Goal: Task Accomplishment & Management: Manage account settings

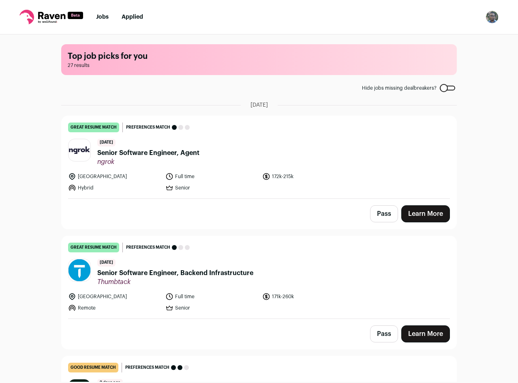
click at [233, 186] on li "Senior" at bounding box center [211, 188] width 92 height 8
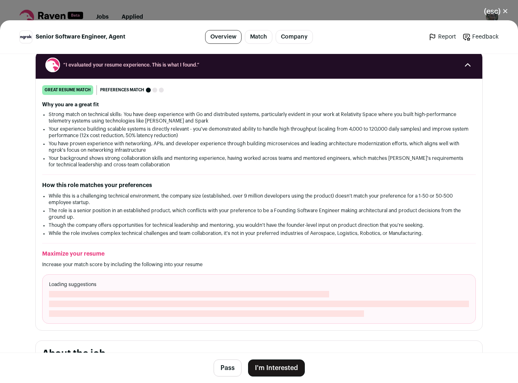
scroll to position [122, 0]
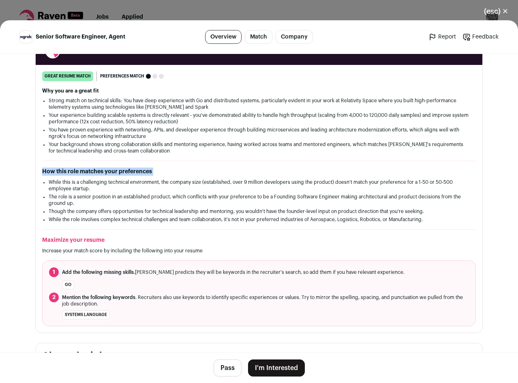
drag, startPoint x: 41, startPoint y: 172, endPoint x: 47, endPoint y: 178, distance: 8.3
click at [47, 178] on div "How this role matches your preferences While this is a challenging technical en…" at bounding box center [259, 194] width 434 height 55
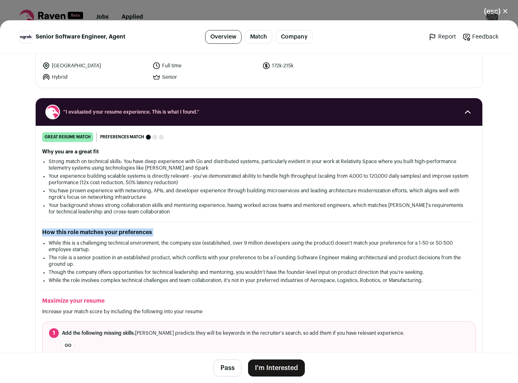
scroll to position [0, 0]
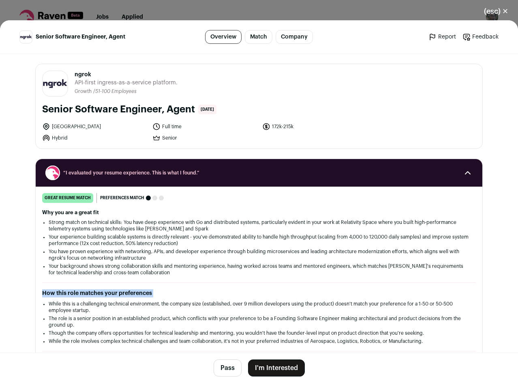
click at [215, 373] on button "Pass" at bounding box center [228, 367] width 28 height 17
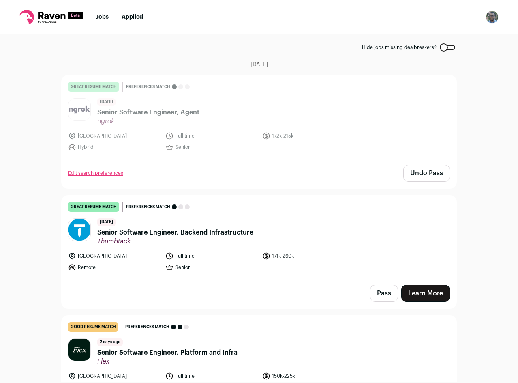
click at [379, 293] on button "Pass" at bounding box center [384, 293] width 28 height 17
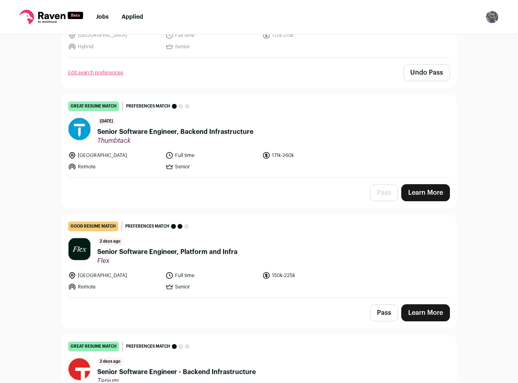
scroll to position [243, 0]
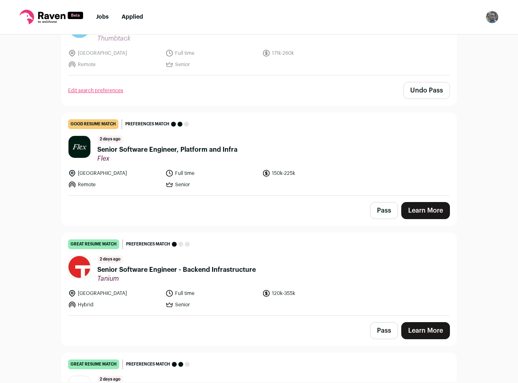
click at [381, 211] on button "Pass" at bounding box center [384, 210] width 28 height 17
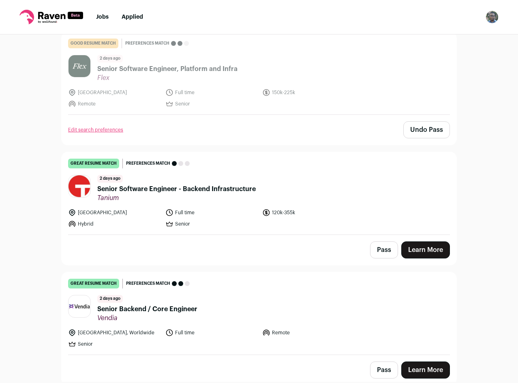
scroll to position [324, 0]
click at [386, 251] on button "Pass" at bounding box center [384, 249] width 28 height 17
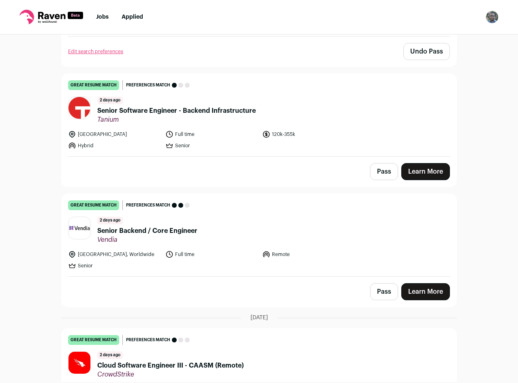
scroll to position [405, 0]
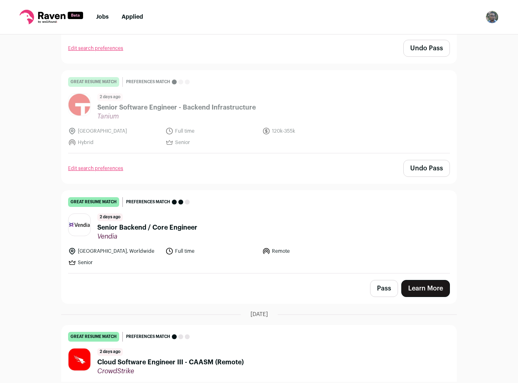
drag, startPoint x: 385, startPoint y: 284, endPoint x: 369, endPoint y: 270, distance: 21.0
click at [385, 284] on button "Pass" at bounding box center [384, 288] width 28 height 17
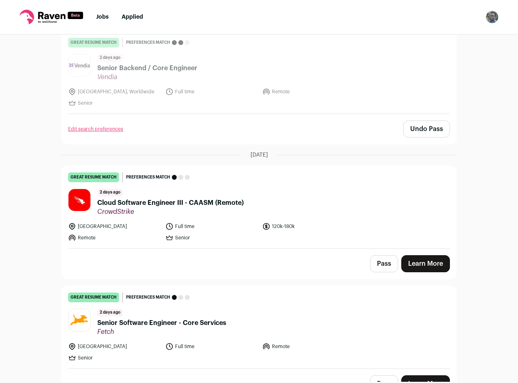
scroll to position [568, 0]
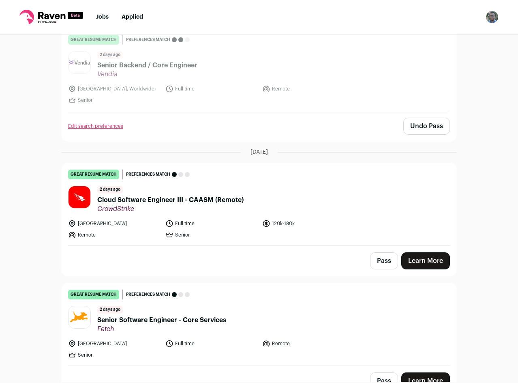
click at [381, 258] on button "Pass" at bounding box center [384, 260] width 28 height 17
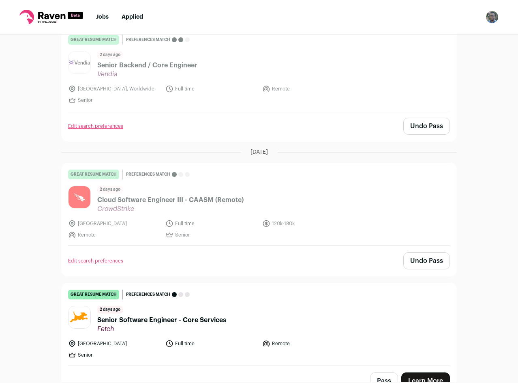
scroll to position [689, 0]
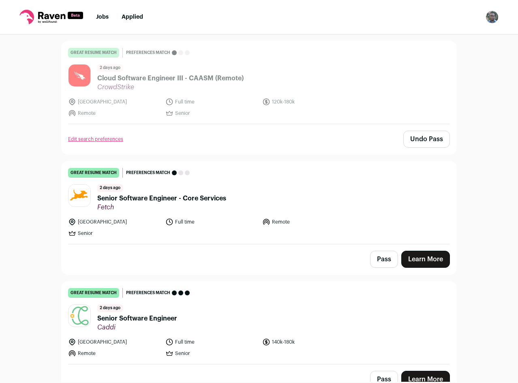
click at [378, 251] on button "Pass" at bounding box center [384, 259] width 28 height 17
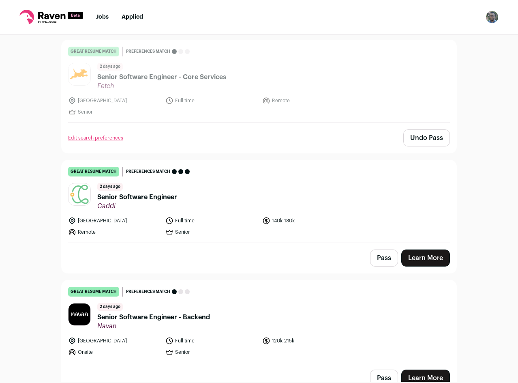
scroll to position [811, 0]
click at [383, 263] on button "Pass" at bounding box center [384, 257] width 28 height 17
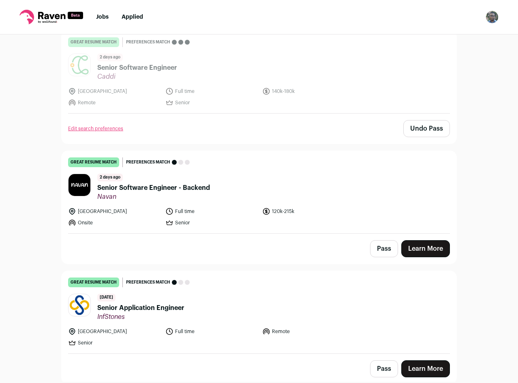
scroll to position [1013, 0]
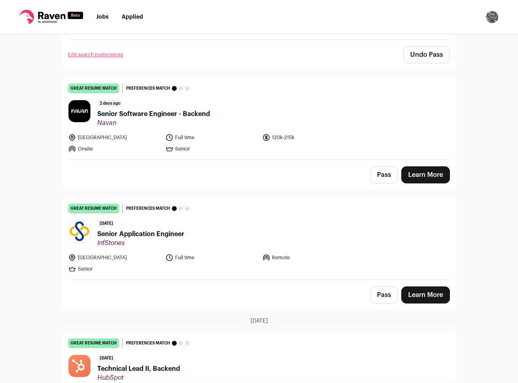
click at [382, 170] on button "Pass" at bounding box center [384, 174] width 28 height 17
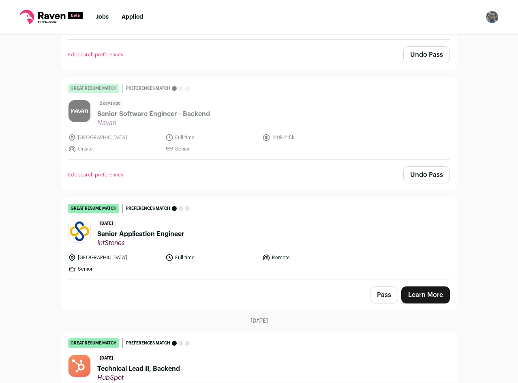
click at [379, 300] on button "Pass" at bounding box center [384, 294] width 28 height 17
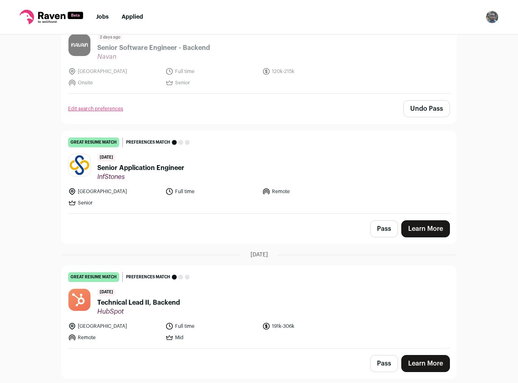
scroll to position [1176, 0]
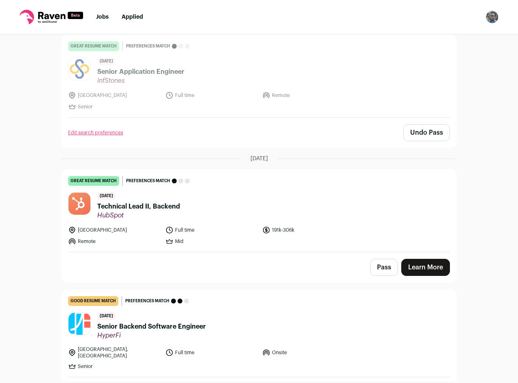
click at [382, 266] on button "Pass" at bounding box center [384, 267] width 28 height 17
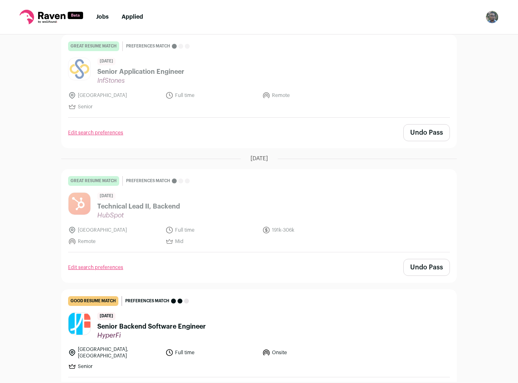
scroll to position [1297, 0]
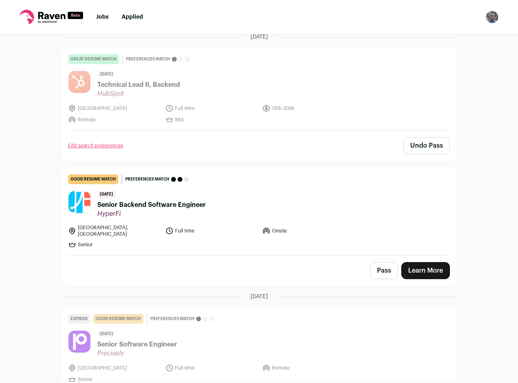
click at [373, 270] on button "Pass" at bounding box center [384, 270] width 28 height 17
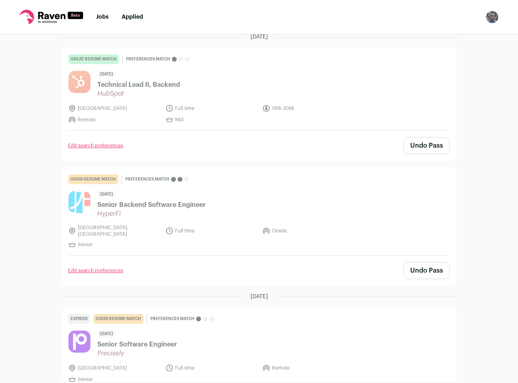
click at [270, 186] on link "good resume match You meet the must-have requirements but are missing some nice…" at bounding box center [259, 211] width 395 height 87
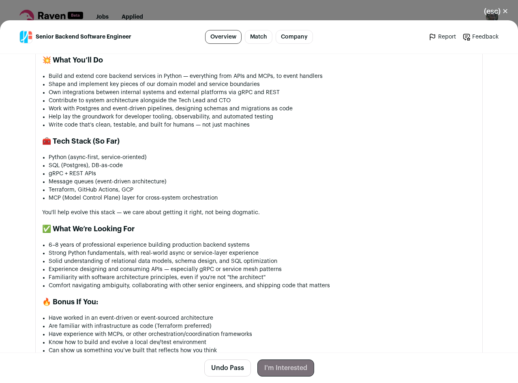
scroll to position [785, 0]
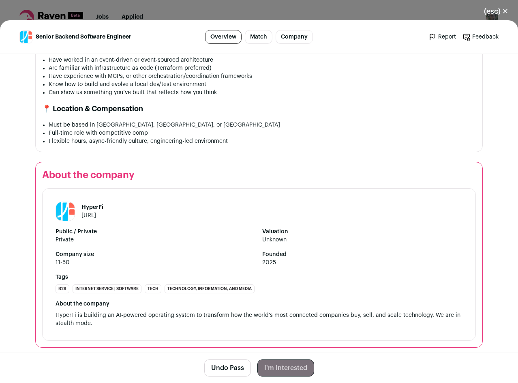
click at [96, 212] on link "hyperfi.ai" at bounding box center [88, 215] width 15 height 6
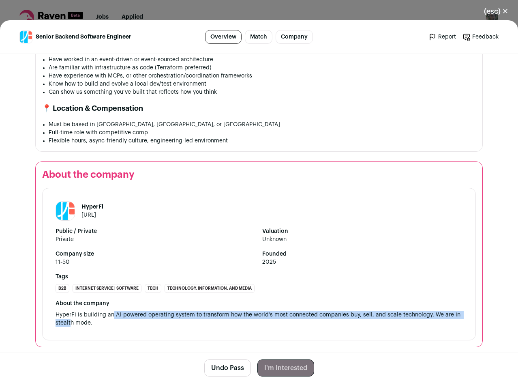
drag, startPoint x: 111, startPoint y: 306, endPoint x: 67, endPoint y: 319, distance: 45.4
click at [67, 319] on div "About the company HyperFi is building an AI-powered operating system to transfo…" at bounding box center [259, 313] width 407 height 28
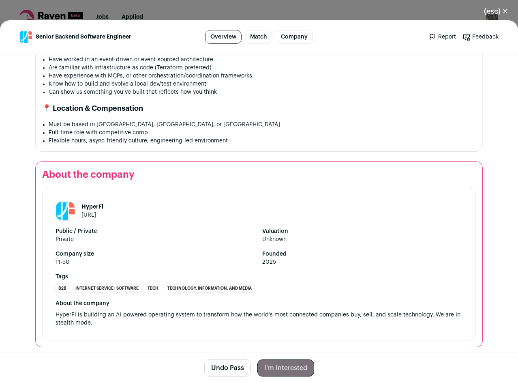
click at [95, 203] on h1 "HyperFi" at bounding box center [92, 207] width 22 height 8
drag, startPoint x: 105, startPoint y: 213, endPoint x: 51, endPoint y: 209, distance: 53.6
click at [51, 209] on div "HyperFi hyperfi.ai Public / Private Private Valuation Unknown Company size 11-5…" at bounding box center [259, 264] width 434 height 152
click at [133, 208] on header "HyperFi hyperfi.ai" at bounding box center [259, 210] width 407 height 19
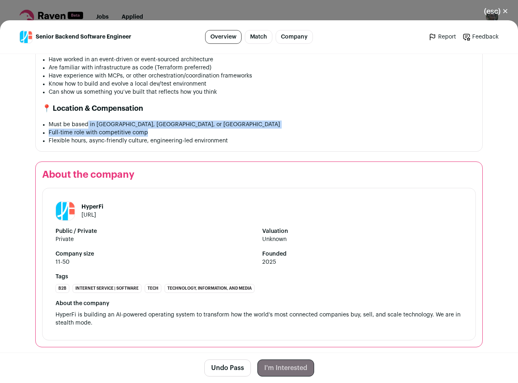
drag, startPoint x: 84, startPoint y: 123, endPoint x: 182, endPoint y: 126, distance: 97.7
click at [182, 126] on ul "Must be based in San Francisco, Las Vegas, or Tel Aviv Full-time role with comp…" at bounding box center [262, 132] width 427 height 24
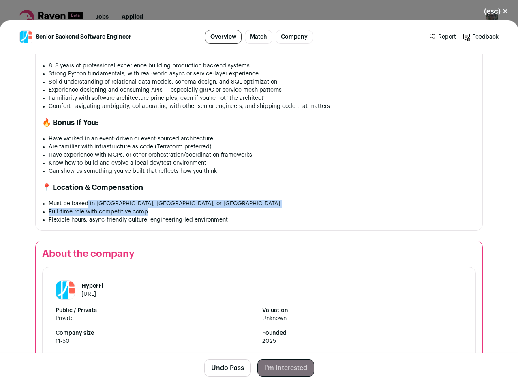
scroll to position [746, 0]
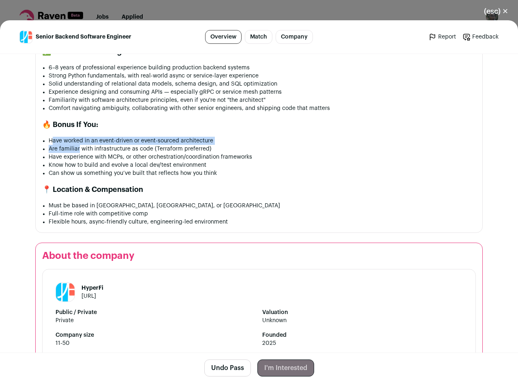
drag, startPoint x: 50, startPoint y: 138, endPoint x: 75, endPoint y: 144, distance: 25.9
click at [75, 144] on ul "Have worked in an event-driven or event-sourced architecture Are familiar with …" at bounding box center [262, 157] width 427 height 41
click at [209, 145] on li "Are familiar with infrastructure as code (Terraform preferred)" at bounding box center [262, 149] width 427 height 8
drag, startPoint x: 176, startPoint y: 135, endPoint x: 139, endPoint y: 135, distance: 36.9
click at [139, 137] on li "Have worked in an event-driven or event-sourced architecture" at bounding box center [262, 141] width 427 height 8
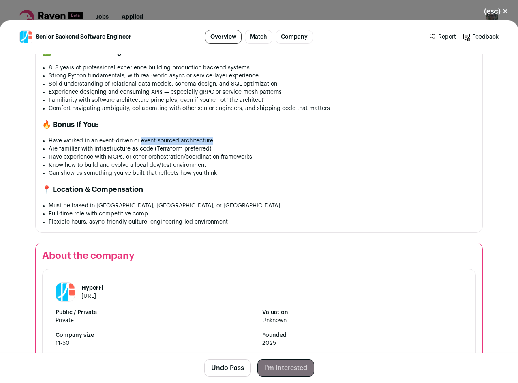
drag, startPoint x: 138, startPoint y: 134, endPoint x: 243, endPoint y: 139, distance: 105.5
click at [243, 139] on li "Have worked in an event-driven or event-sourced architecture" at bounding box center [262, 141] width 427 height 8
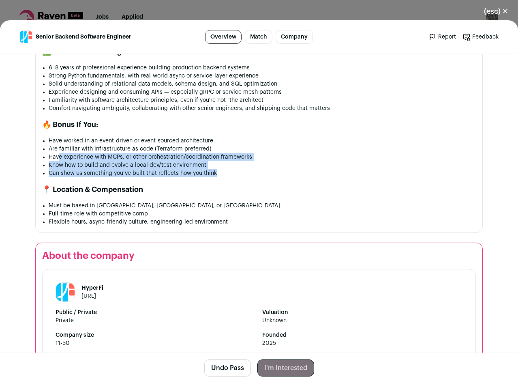
drag, startPoint x: 55, startPoint y: 156, endPoint x: 219, endPoint y: 170, distance: 165.2
click at [219, 170] on ul "Have worked in an event-driven or event-sourced architecture Are familiar with …" at bounding box center [262, 157] width 427 height 41
click at [219, 170] on li "Can show us something you’ve built that reflects how you think" at bounding box center [262, 173] width 427 height 8
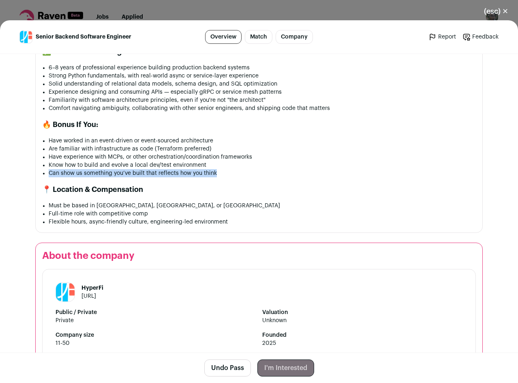
drag, startPoint x: 219, startPoint y: 170, endPoint x: 35, endPoint y: 166, distance: 184.1
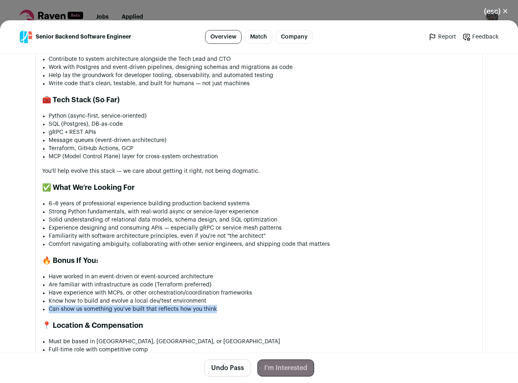
scroll to position [624, 0]
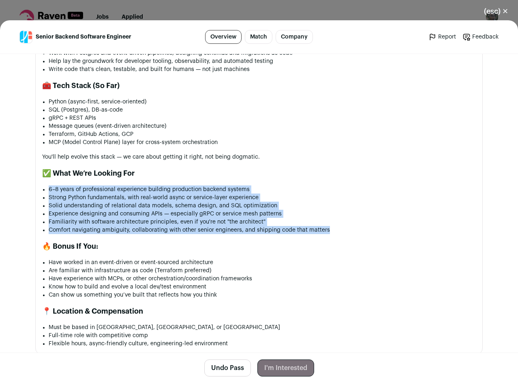
drag, startPoint x: 44, startPoint y: 182, endPoint x: 403, endPoint y: 230, distance: 362.7
click at [403, 230] on div "About HyperFi We're building the kind of platform we always wanted to use: fast…" at bounding box center [259, 126] width 434 height 443
drag, startPoint x: 384, startPoint y: 230, endPoint x: 45, endPoint y: 184, distance: 342.5
click at [45, 184] on div "About HyperFi We're building the kind of platform we always wanted to use: fast…" at bounding box center [259, 126] width 434 height 443
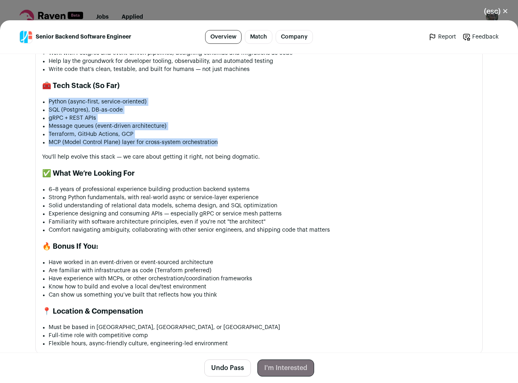
drag, startPoint x: 198, startPoint y: 136, endPoint x: 43, endPoint y: 98, distance: 159.8
click at [43, 98] on div "About HyperFi We're building the kind of platform we always wanted to use: fast…" at bounding box center [259, 126] width 434 height 443
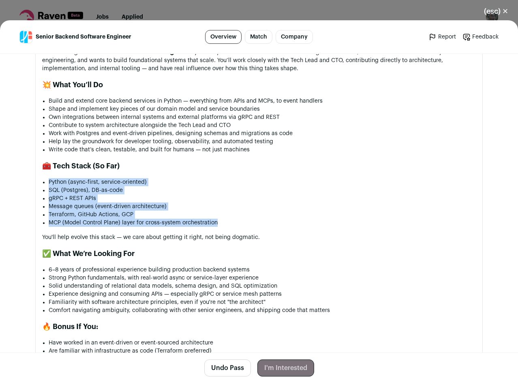
scroll to position [543, 0]
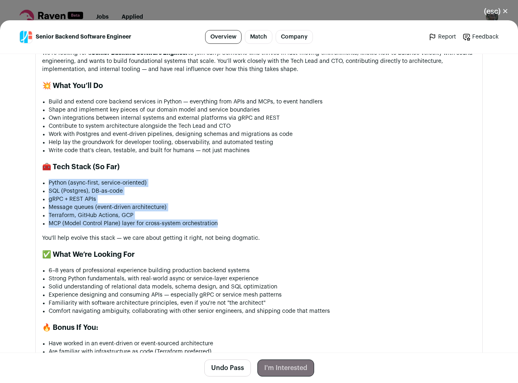
click at [97, 205] on li "Message queues (event-driven architecture)" at bounding box center [262, 207] width 427 height 8
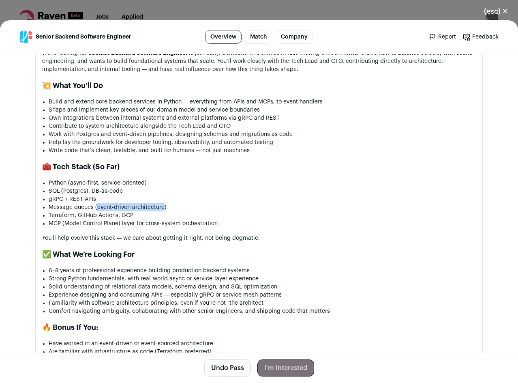
drag, startPoint x: 93, startPoint y: 204, endPoint x: 161, endPoint y: 205, distance: 68.1
click at [161, 205] on li "Message queues (event-driven architecture)" at bounding box center [262, 207] width 427 height 8
click at [159, 205] on li "Message queues (event-driven architecture)" at bounding box center [262, 207] width 427 height 8
drag, startPoint x: 129, startPoint y: 189, endPoint x: 89, endPoint y: 183, distance: 39.9
click at [89, 187] on li "SQL (Postgres), DB-as-code" at bounding box center [262, 191] width 427 height 8
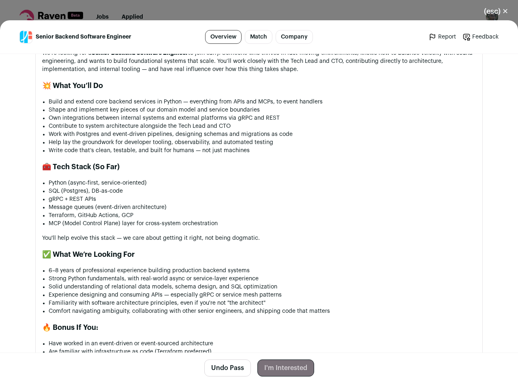
click at [97, 195] on li "gRPC + REST APIs" at bounding box center [262, 199] width 427 height 8
drag, startPoint x: 85, startPoint y: 181, endPoint x: 120, endPoint y: 183, distance: 34.9
click at [120, 183] on ul "Python (async-first, service-oriented) SQL (Postgres), DB-as-code gRPC + REST A…" at bounding box center [262, 203] width 427 height 49
click at [122, 195] on li "gRPC + REST APIs" at bounding box center [262, 199] width 427 height 8
drag, startPoint x: 64, startPoint y: 150, endPoint x: 242, endPoint y: 148, distance: 178.0
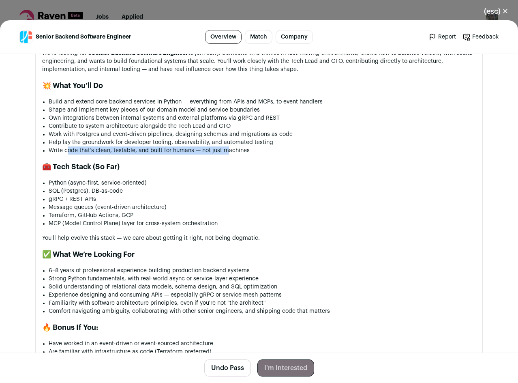
click at [232, 148] on li "Write code that’s clean, testable, and built for humans — not just machines" at bounding box center [262, 150] width 427 height 8
click at [250, 148] on li "Write code that’s clean, testable, and built for humans — not just machines" at bounding box center [262, 150] width 427 height 8
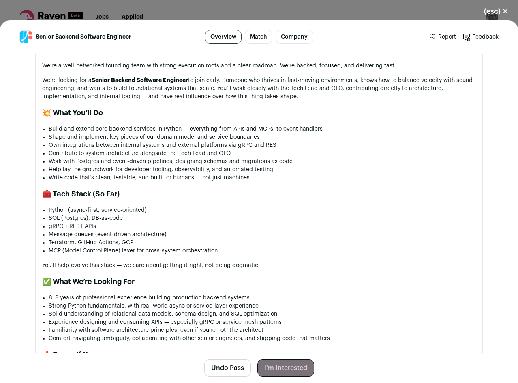
scroll to position [502, 0]
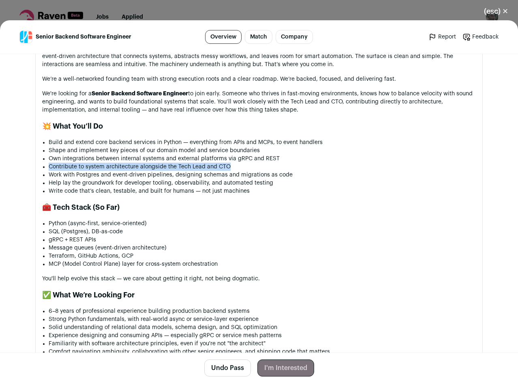
drag, startPoint x: 233, startPoint y: 165, endPoint x: 32, endPoint y: 163, distance: 201.1
click at [35, 163] on section "About the job About HyperFi We're building the kind of platform we always wante…" at bounding box center [259, 238] width 448 height 476
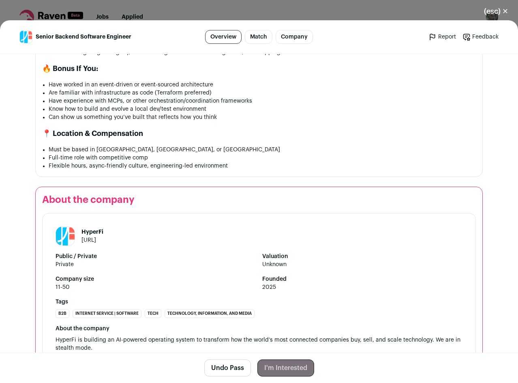
scroll to position [827, 0]
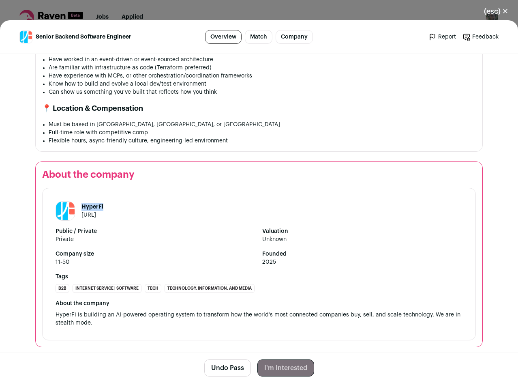
drag, startPoint x: 118, startPoint y: 199, endPoint x: 79, endPoint y: 201, distance: 38.2
click at [79, 201] on header "HyperFi hyperfi.ai" at bounding box center [259, 210] width 407 height 19
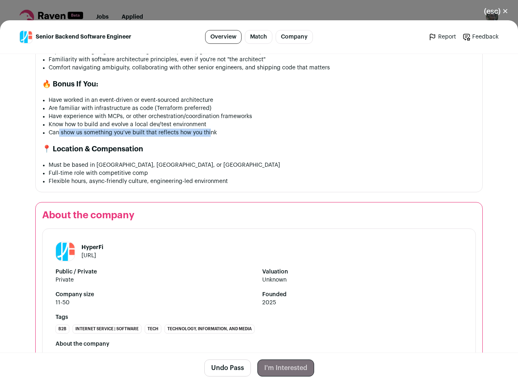
drag, startPoint x: 57, startPoint y: 131, endPoint x: 208, endPoint y: 128, distance: 150.8
click at [208, 129] on li "Can show us something you’ve built that reflects how you think" at bounding box center [262, 133] width 427 height 8
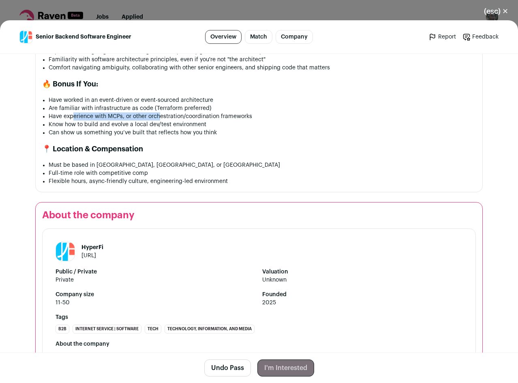
drag, startPoint x: 71, startPoint y: 111, endPoint x: 158, endPoint y: 108, distance: 86.8
click at [158, 112] on li "Have experience with MCPs, or other orchestration/coordination frameworks" at bounding box center [262, 116] width 427 height 8
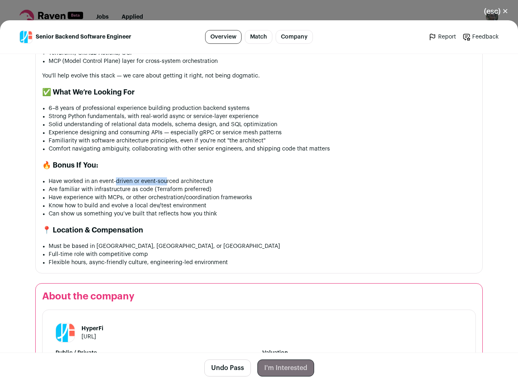
drag, startPoint x: 112, startPoint y: 169, endPoint x: 167, endPoint y: 171, distance: 54.7
click at [165, 170] on div "About HyperFi We're building the kind of platform we always wanted to use: fast…" at bounding box center [259, 45] width 434 height 443
drag, startPoint x: 37, startPoint y: 138, endPoint x: 287, endPoint y: 142, distance: 249.8
click at [177, 139] on section "About the job About HyperFi We're building the kind of platform we always wante…" at bounding box center [259, 35] width 448 height 476
click at [206, 139] on li "Familiarity with software architecture principles, even if you're not "the arch…" at bounding box center [262, 141] width 427 height 8
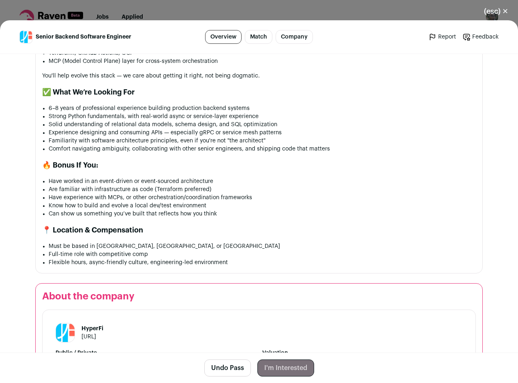
click at [196, 145] on li "Comfort navigating ambiguity, collaborating with other senior engineers, and sh…" at bounding box center [262, 149] width 427 height 8
drag, startPoint x: 218, startPoint y: 139, endPoint x: 259, endPoint y: 138, distance: 41.0
click at [257, 138] on li "Familiarity with software architecture principles, even if you're not "the arch…" at bounding box center [262, 141] width 427 height 8
click at [189, 168] on div "About HyperFi We're building the kind of platform we always wanted to use: fast…" at bounding box center [259, 45] width 434 height 443
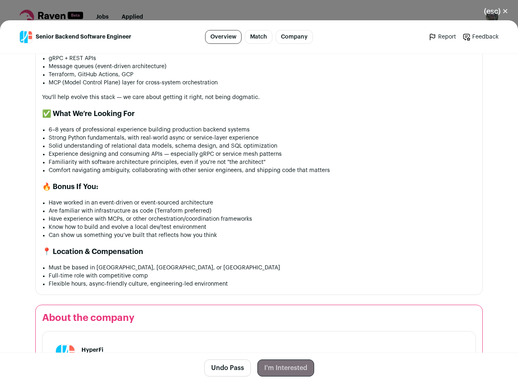
scroll to position [664, 0]
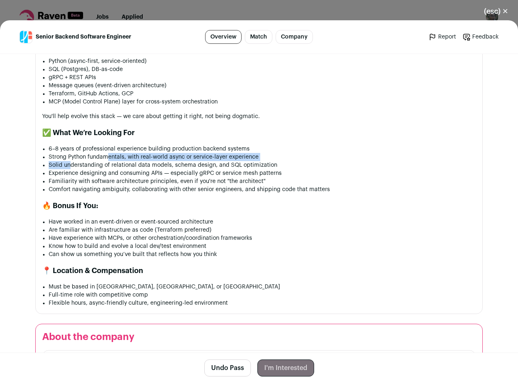
drag, startPoint x: 68, startPoint y: 157, endPoint x: 103, endPoint y: 156, distance: 35.3
click at [103, 156] on ul "6–8 years of professional experience building production backend systems Strong…" at bounding box center [262, 169] width 427 height 49
click at [161, 155] on li "Strong Python fundamentals, with real-world async or service-layer experience" at bounding box center [262, 157] width 427 height 8
drag, startPoint x: 161, startPoint y: 155, endPoint x: 176, endPoint y: 155, distance: 15.0
click at [161, 155] on li "Strong Python fundamentals, with real-world async or service-layer experience" at bounding box center [262, 157] width 427 height 8
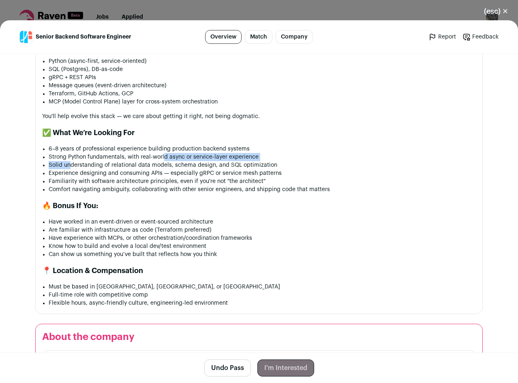
click at [209, 154] on li "Strong Python fundamentals, with real-world async or service-layer experience" at bounding box center [262, 157] width 427 height 8
drag, startPoint x: 51, startPoint y: 165, endPoint x: 152, endPoint y: 166, distance: 101.4
click at [152, 169] on li "Experience designing and consuming APIs — especially gRPC or service mesh patte…" at bounding box center [262, 173] width 427 height 8
drag, startPoint x: 163, startPoint y: 163, endPoint x: 120, endPoint y: 163, distance: 43.8
click at [120, 163] on li "Solid understanding of relational data models, schema design, and SQL optimizat…" at bounding box center [262, 165] width 427 height 8
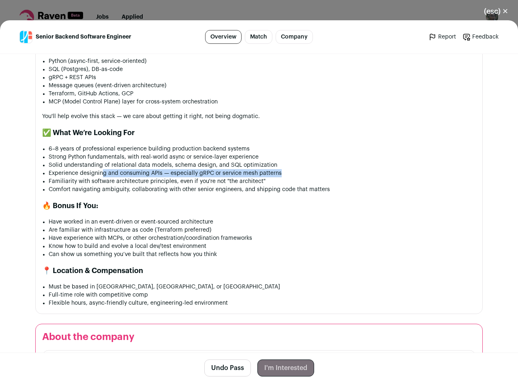
drag, startPoint x: 101, startPoint y: 168, endPoint x: 287, endPoint y: 166, distance: 185.7
click at [287, 169] on li "Experience designing and consuming APIs — especially gRPC or service mesh patte…" at bounding box center [262, 173] width 427 height 8
drag, startPoint x: 224, startPoint y: 176, endPoint x: 58, endPoint y: 181, distance: 166.3
click at [58, 181] on ul "6–8 years of professional experience building production backend systems Strong…" at bounding box center [262, 169] width 427 height 49
click at [58, 185] on li "Comfort navigating ambiguity, collaborating with other senior engineers, and sh…" at bounding box center [262, 189] width 427 height 8
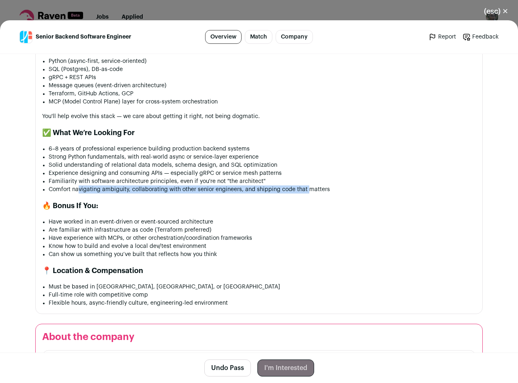
drag, startPoint x: 77, startPoint y: 183, endPoint x: 306, endPoint y: 187, distance: 229.5
click at [306, 187] on li "Comfort navigating ambiguity, collaborating with other senior engineers, and sh…" at bounding box center [262, 189] width 427 height 8
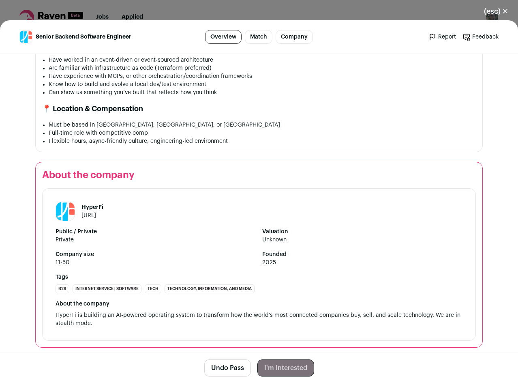
scroll to position [827, 0]
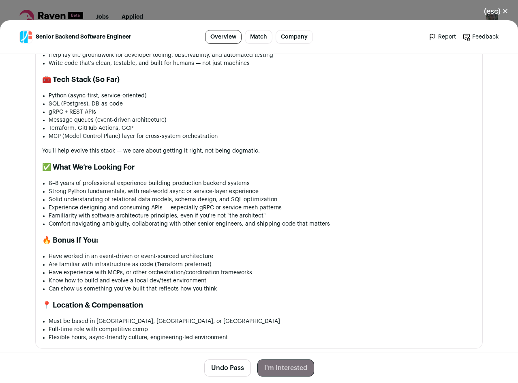
drag, startPoint x: 80, startPoint y: 125, endPoint x: 79, endPoint y: 107, distance: 18.3
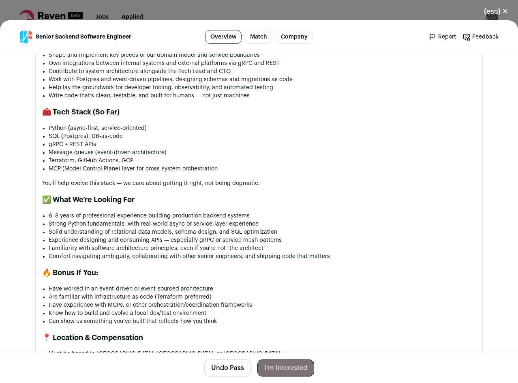
drag, startPoint x: 64, startPoint y: 119, endPoint x: 64, endPoint y: 102, distance: 17.0
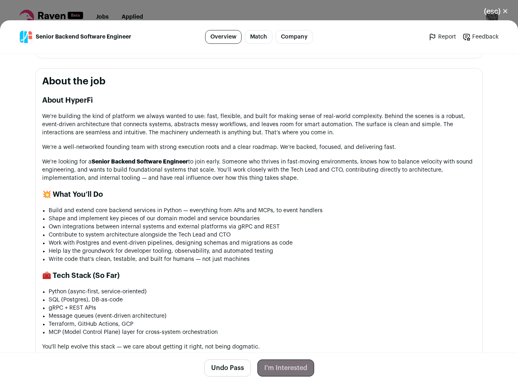
scroll to position [431, 0]
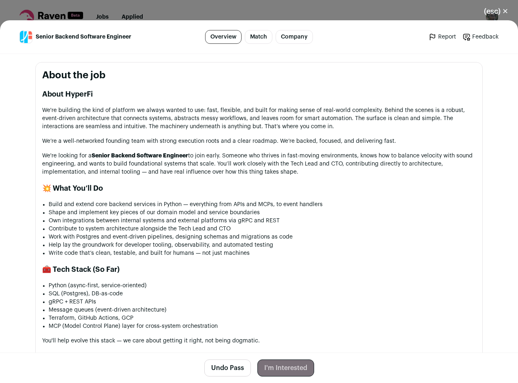
drag, startPoint x: 258, startPoint y: 167, endPoint x: 258, endPoint y: 176, distance: 9.3
drag, startPoint x: 319, startPoint y: 200, endPoint x: 185, endPoint y: 198, distance: 134.2
click at [185, 200] on li "Build and extend core backend services in Python — everything from APIs and MCP…" at bounding box center [262, 204] width 427 height 8
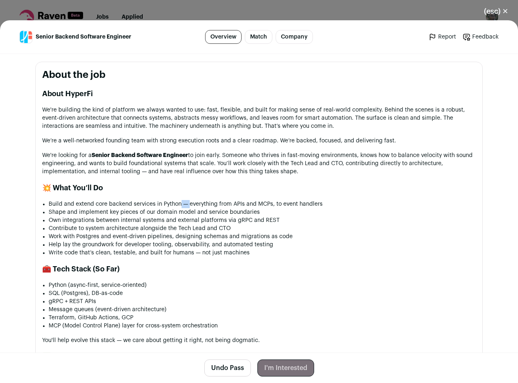
drag, startPoint x: 186, startPoint y: 198, endPoint x: 178, endPoint y: 197, distance: 7.8
click at [178, 200] on li "Build and extend core backend services in Python — everything from APIs and MCP…" at bounding box center [262, 204] width 427 height 8
drag, startPoint x: 251, startPoint y: 253, endPoint x: 196, endPoint y: 252, distance: 55.1
click at [196, 252] on div "About HyperFi We're building the kind of platform we always wanted to use: fast…" at bounding box center [259, 309] width 434 height 443
click at [189, 251] on li "Write code that’s clean, testable, and built for humans — not just machines" at bounding box center [262, 253] width 427 height 8
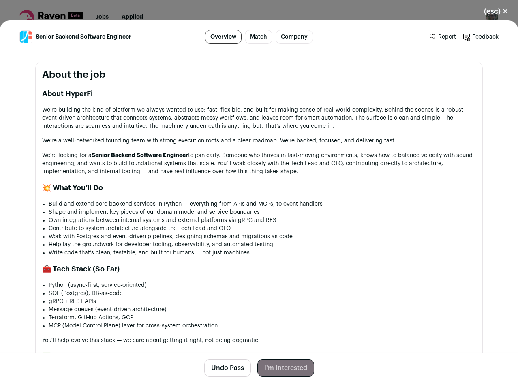
click at [199, 249] on li "Write code that’s clean, testable, and built for humans — not just machines" at bounding box center [262, 253] width 427 height 8
drag, startPoint x: 197, startPoint y: 247, endPoint x: 187, endPoint y: 246, distance: 9.4
click at [187, 249] on li "Write code that’s clean, testable, and built for humans — not just machines" at bounding box center [262, 253] width 427 height 8
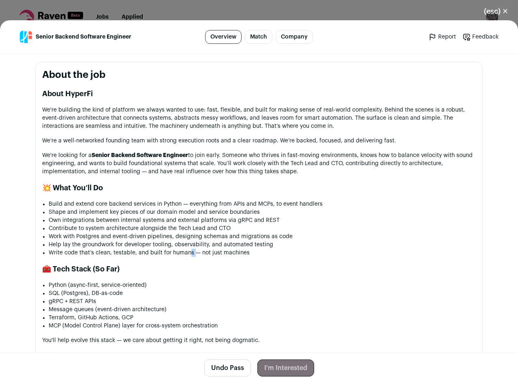
drag, startPoint x: 187, startPoint y: 246, endPoint x: 192, endPoint y: 246, distance: 4.9
click at [192, 249] on li "Write code that’s clean, testable, and built for humans — not just machines" at bounding box center [262, 253] width 427 height 8
drag, startPoint x: 187, startPoint y: 246, endPoint x: 196, endPoint y: 246, distance: 8.9
click at [196, 249] on li "Write code that’s clean, testable, and built for humans — not just machines" at bounding box center [262, 253] width 427 height 8
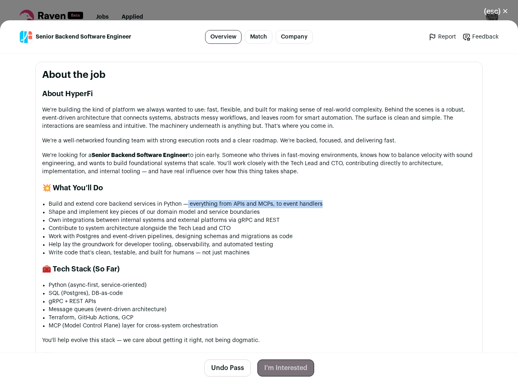
drag, startPoint x: 185, startPoint y: 199, endPoint x: 377, endPoint y: 200, distance: 192.2
click at [377, 200] on li "Build and extend core backend services in Python — everything from APIs and MCP…" at bounding box center [262, 204] width 427 height 8
drag, startPoint x: 313, startPoint y: 154, endPoint x: 417, endPoint y: 163, distance: 104.2
click at [417, 163] on p "We're looking for a Senior Backend Software Engineer to join early. Someone who…" at bounding box center [259, 163] width 434 height 24
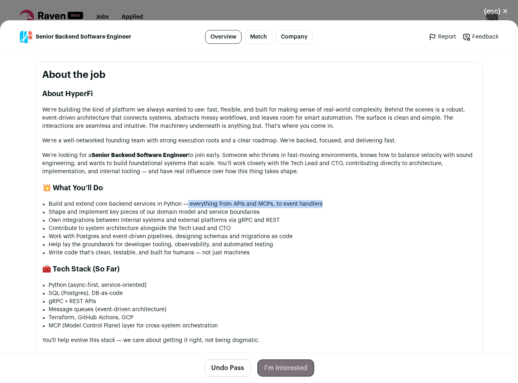
drag, startPoint x: 390, startPoint y: 105, endPoint x: 318, endPoint y: 164, distance: 93.0
click at [318, 164] on div "About HyperFi We're building the kind of platform we always wanted to use: fast…" at bounding box center [259, 309] width 434 height 443
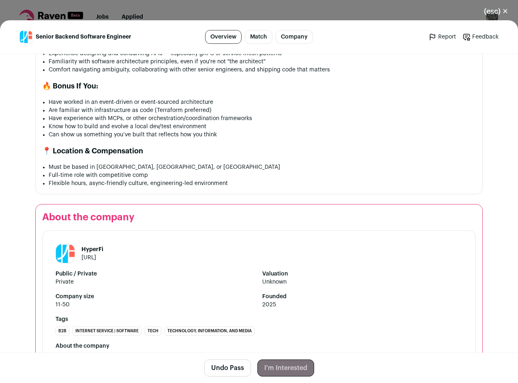
scroll to position [827, 0]
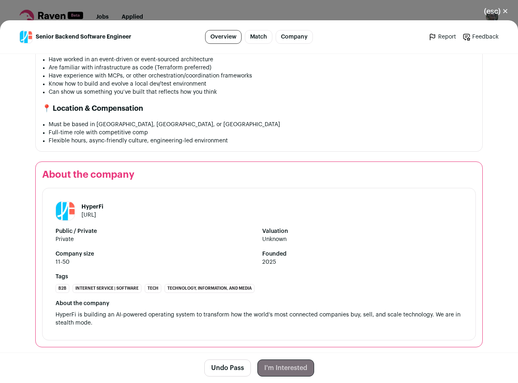
click at [509, 13] on button "(esc) ✕" at bounding box center [496, 11] width 44 height 18
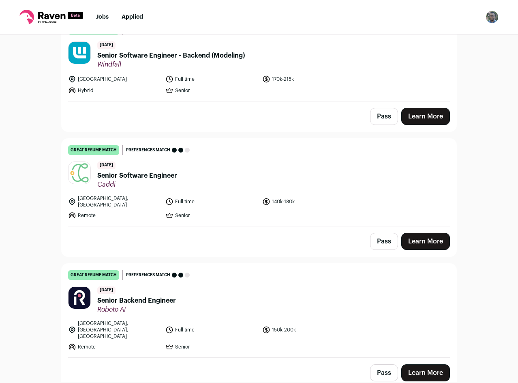
scroll to position [2027, 0]
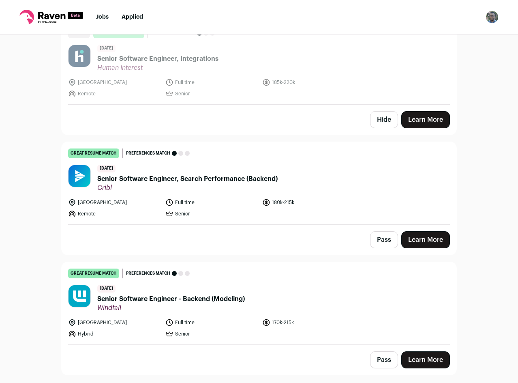
click at [388, 231] on button "Pass" at bounding box center [384, 239] width 28 height 17
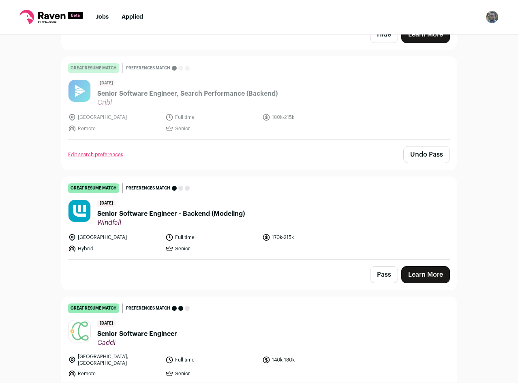
scroll to position [1865, 0]
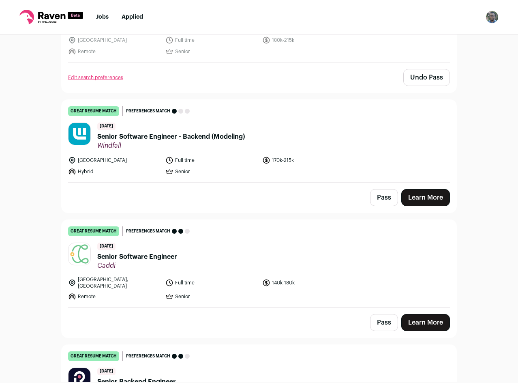
click at [333, 137] on header "4 days ago Senior Software Engineer - Backend (Modeling) Windfall" at bounding box center [259, 135] width 382 height 27
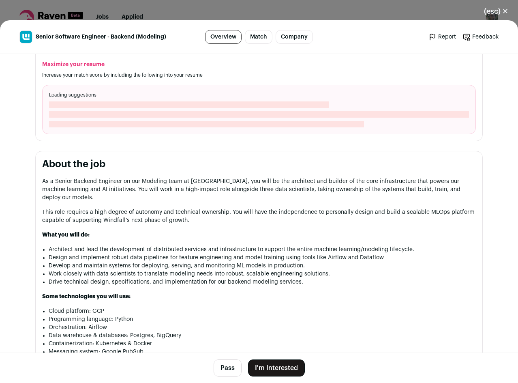
scroll to position [365, 0]
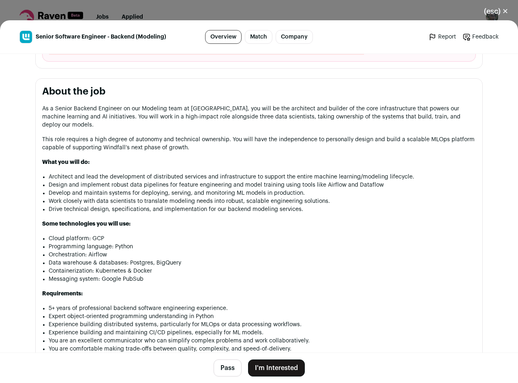
click at [268, 6] on div "(esc) ✕ Senior Software Engineer - Backend (Modeling) Overview Match Company Re…" at bounding box center [259, 191] width 518 height 383
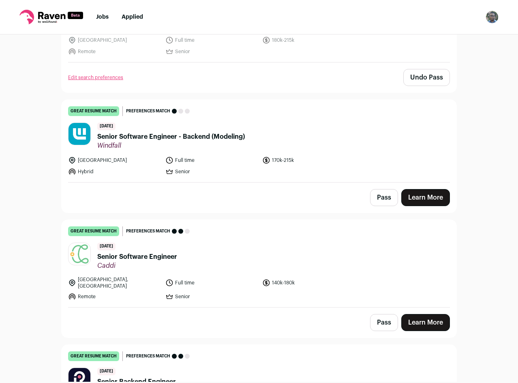
click at [381, 190] on button "Pass" at bounding box center [384, 197] width 28 height 17
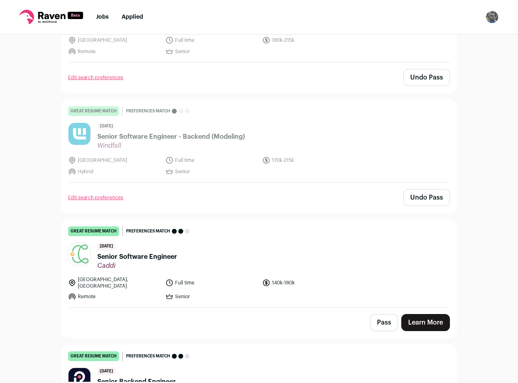
scroll to position [1986, 0]
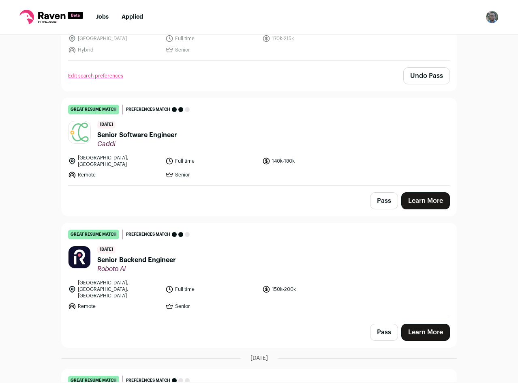
click at [363, 157] on div "Seattle, United States Full time 140k-180k Remote Senior" at bounding box center [259, 166] width 382 height 24
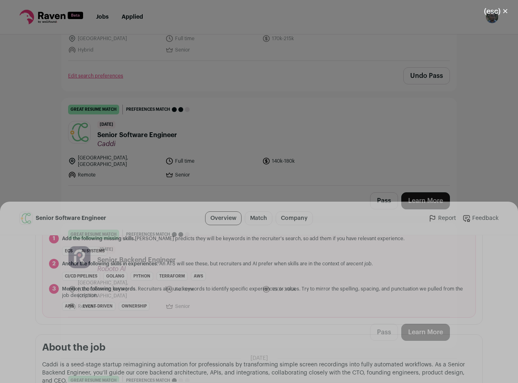
scroll to position [365, 0]
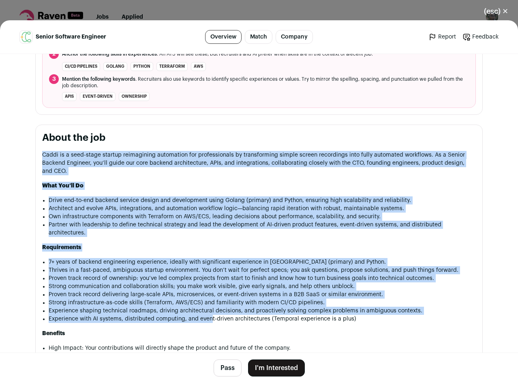
drag, startPoint x: 39, startPoint y: 154, endPoint x: 222, endPoint y: 313, distance: 242.5
click at [208, 310] on div "Caddi is a seed-stage startup reimagining automation for professionals by trans…" at bounding box center [259, 268] width 434 height 234
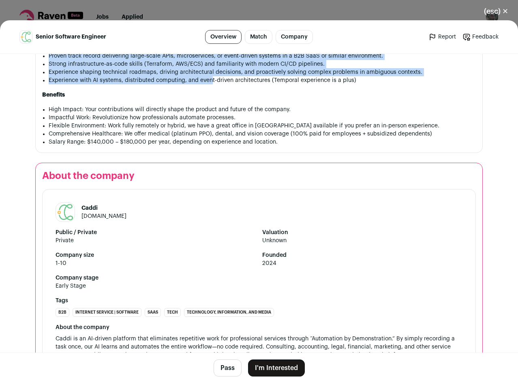
scroll to position [643, 0]
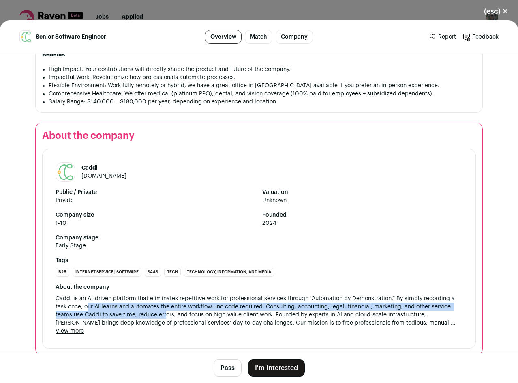
drag, startPoint x: 154, startPoint y: 300, endPoint x: 161, endPoint y: 300, distance: 6.1
click at [161, 300] on span "Caddi is an AI-driven platform that eliminates repetitive work for professional…" at bounding box center [259, 310] width 407 height 32
drag, startPoint x: 229, startPoint y: 370, endPoint x: 230, endPoint y: 364, distance: 6.2
click at [229, 369] on button "Pass" at bounding box center [228, 367] width 28 height 17
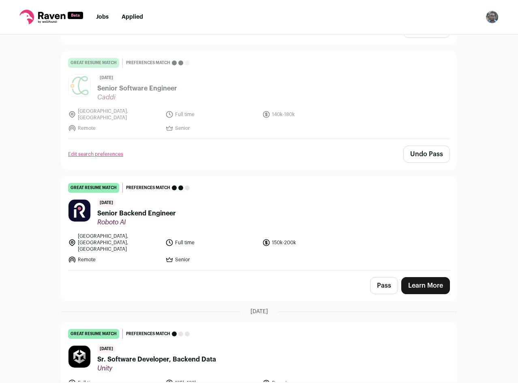
scroll to position [2149, 0]
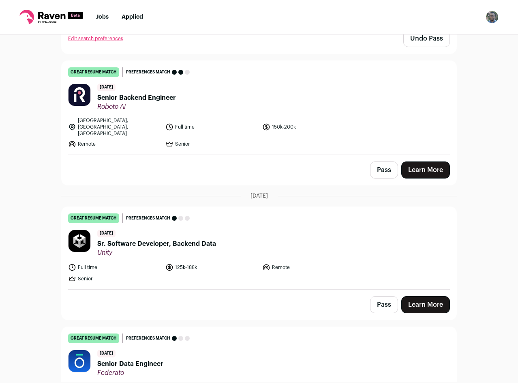
click at [379, 161] on button "Pass" at bounding box center [384, 169] width 28 height 17
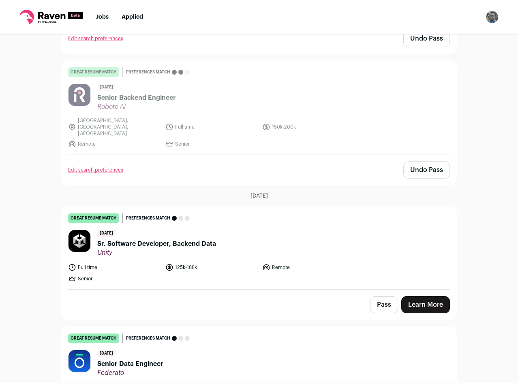
click at [377, 296] on button "Pass" at bounding box center [384, 304] width 28 height 17
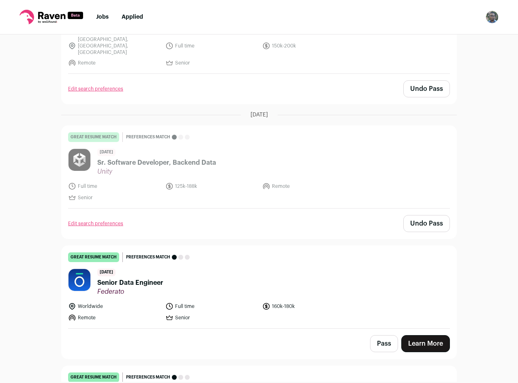
scroll to position [2311, 0]
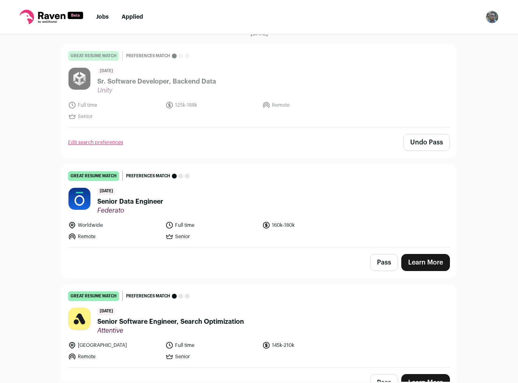
click at [381, 254] on button "Pass" at bounding box center [384, 262] width 28 height 17
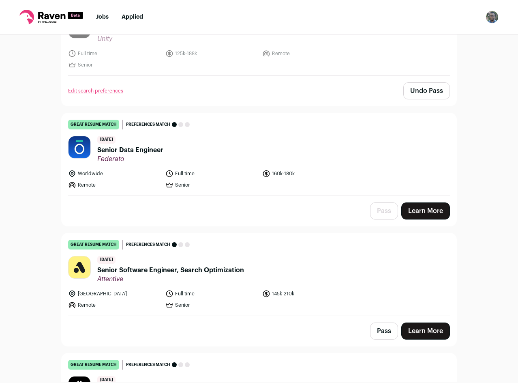
scroll to position [2473, 0]
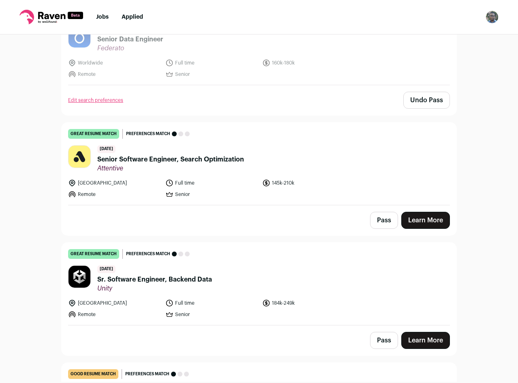
click at [386, 212] on button "Pass" at bounding box center [384, 220] width 28 height 17
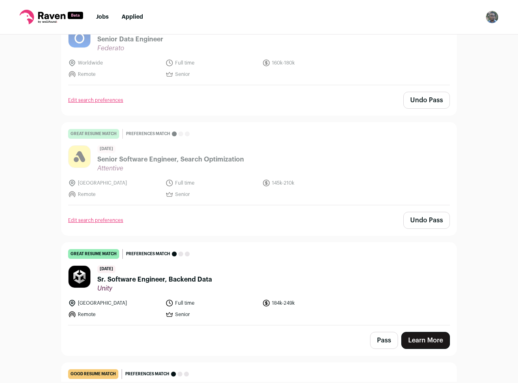
drag, startPoint x: 378, startPoint y: 324, endPoint x: 360, endPoint y: 319, distance: 18.6
click at [378, 332] on button "Pass" at bounding box center [384, 340] width 28 height 17
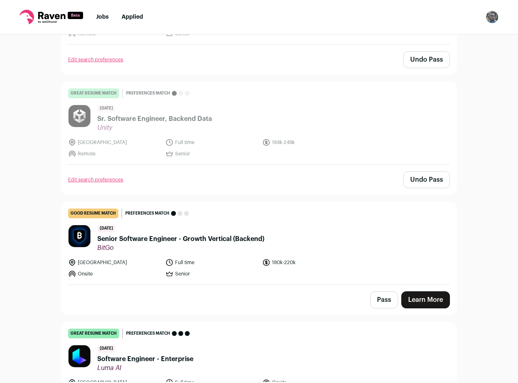
scroll to position [2594, 0]
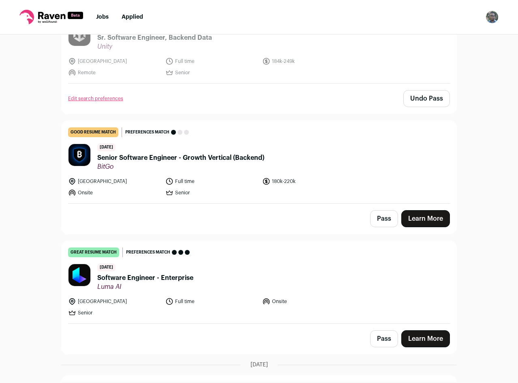
click at [377, 330] on button "Pass" at bounding box center [384, 338] width 28 height 17
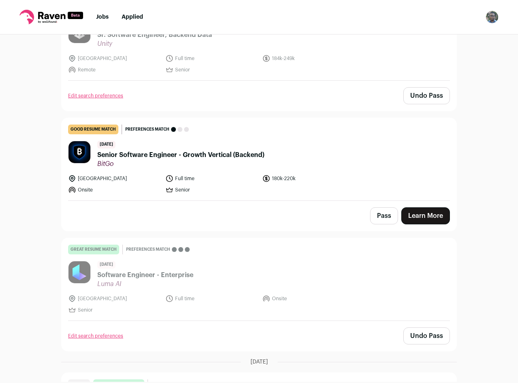
scroll to position [2473, 0]
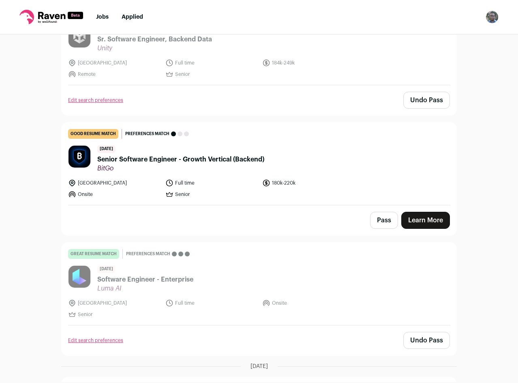
click at [386, 212] on button "Pass" at bounding box center [384, 220] width 28 height 17
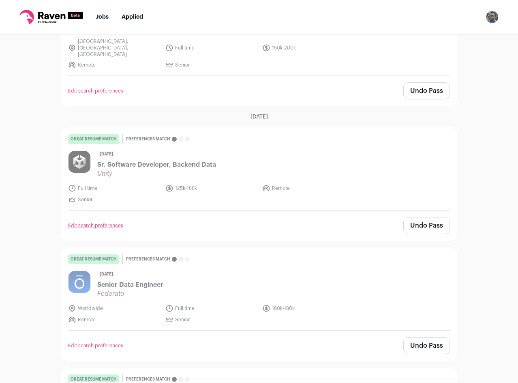
scroll to position [1733, 0]
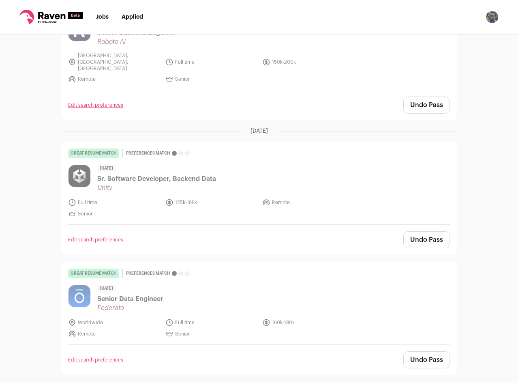
drag, startPoint x: 133, startPoint y: 197, endPoint x: 124, endPoint y: 152, distance: 46.3
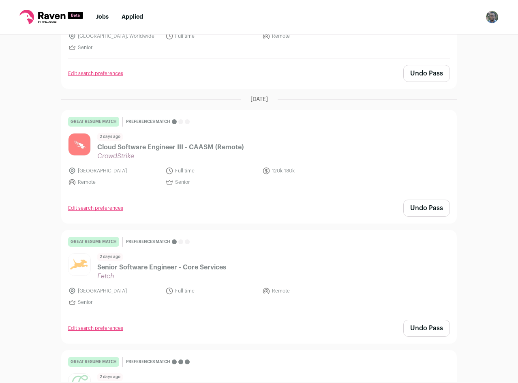
scroll to position [0, 0]
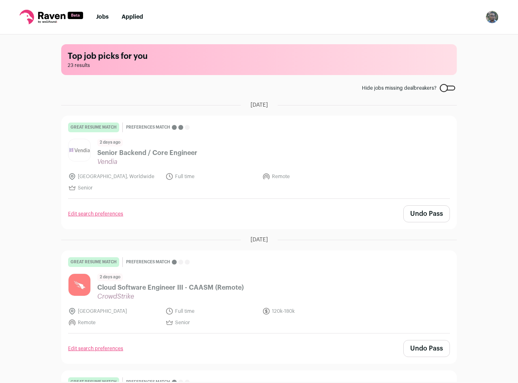
drag, startPoint x: 26, startPoint y: 276, endPoint x: 20, endPoint y: 73, distance: 203.2
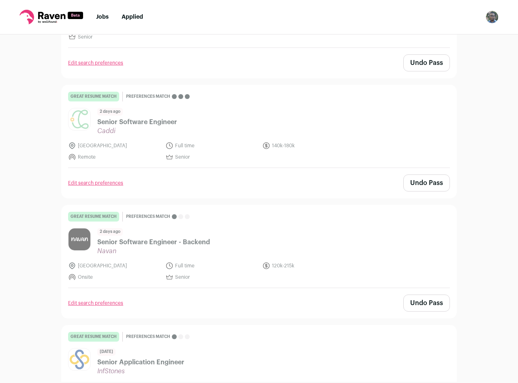
scroll to position [649, 0]
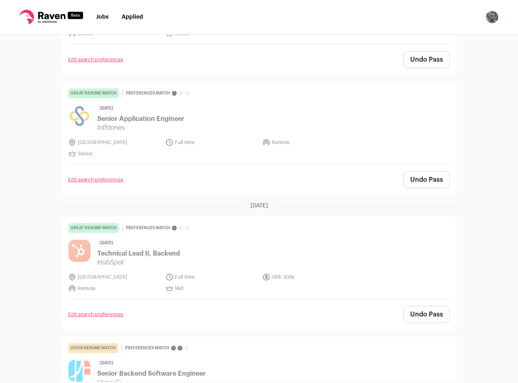
drag, startPoint x: 63, startPoint y: 237, endPoint x: 58, endPoint y: 96, distance: 140.8
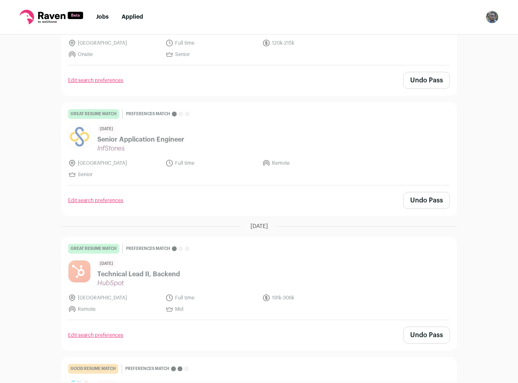
scroll to position [0, 0]
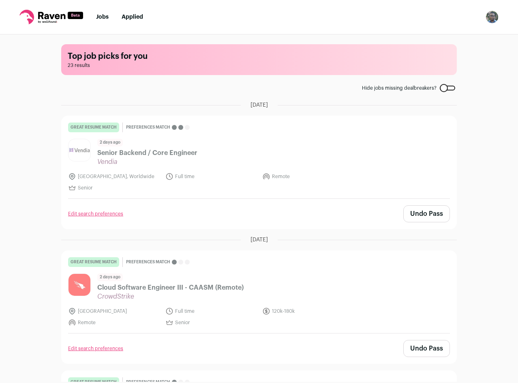
drag, startPoint x: 33, startPoint y: 177, endPoint x: 43, endPoint y: -18, distance: 194.8
